Goal: Find specific page/section: Find specific page/section

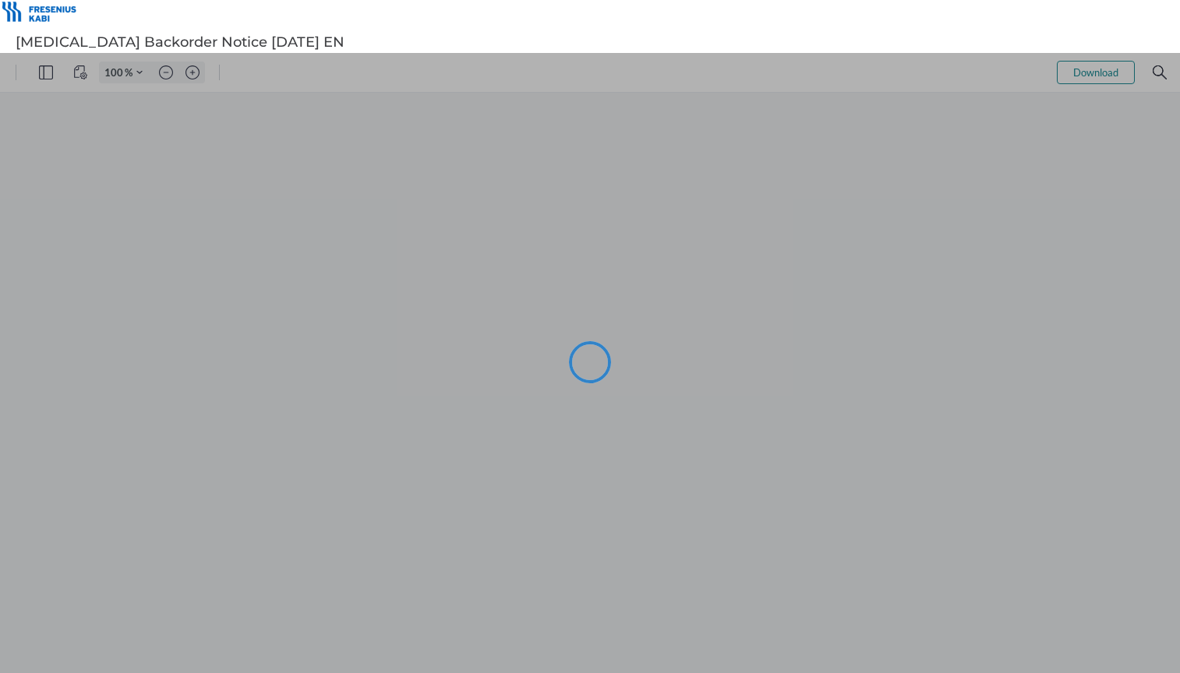
type input "94"
